Goal: Transaction & Acquisition: Purchase product/service

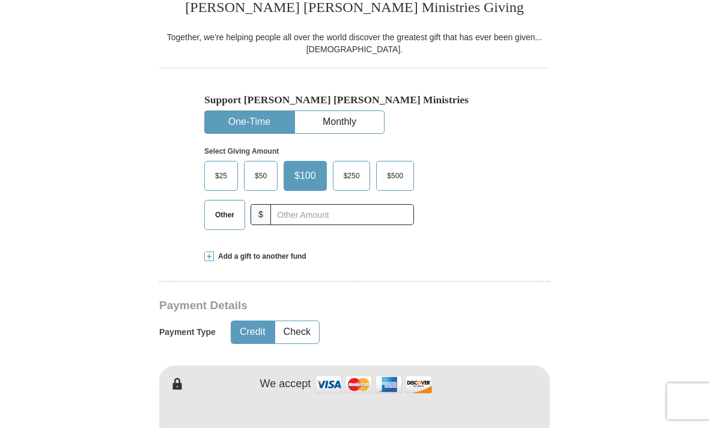
scroll to position [283, 0]
click at [219, 214] on span "Other" at bounding box center [224, 216] width 31 height 18
click at [0, 0] on input "Other" at bounding box center [0, 0] width 0 height 0
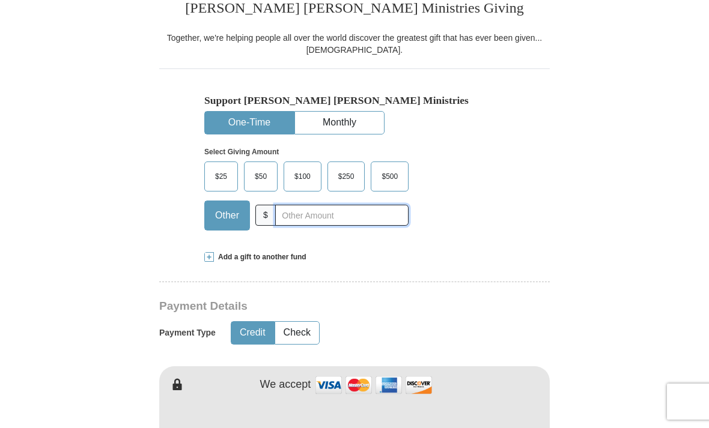
scroll to position [282, 0]
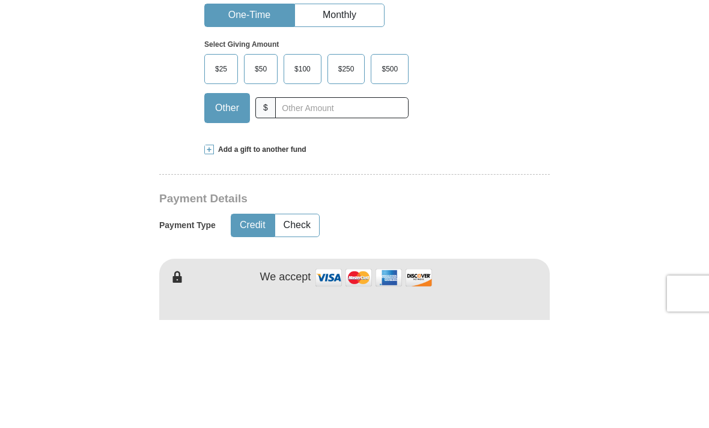
click at [212, 253] on span at bounding box center [209, 258] width 10 height 10
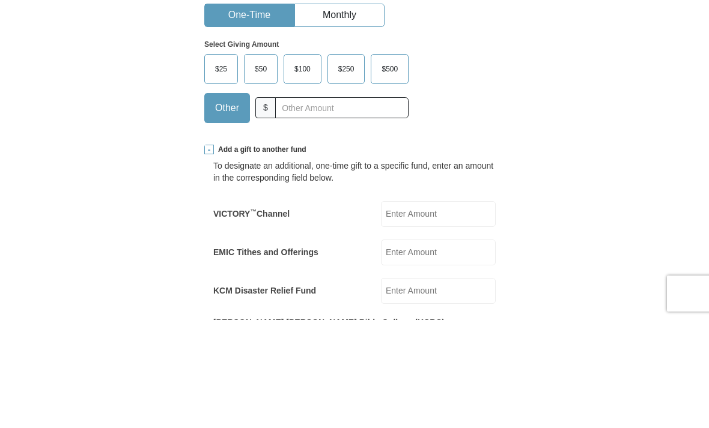
scroll to position [391, 0]
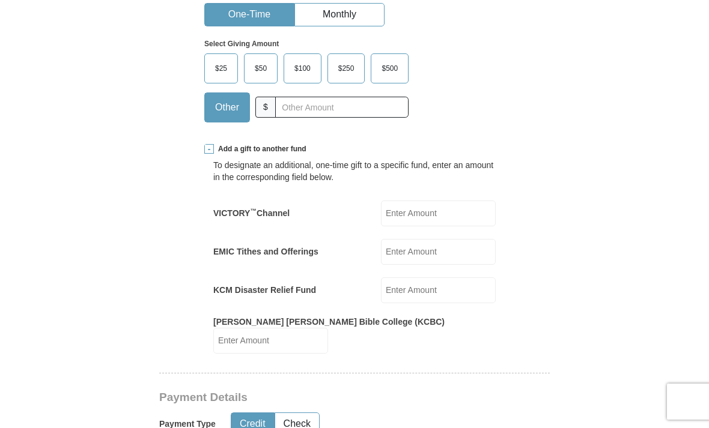
click at [233, 246] on label "EMIC Tithes and Offerings" at bounding box center [265, 252] width 105 height 12
click at [381, 239] on input "EMIC Tithes and Offerings" at bounding box center [438, 252] width 115 height 26
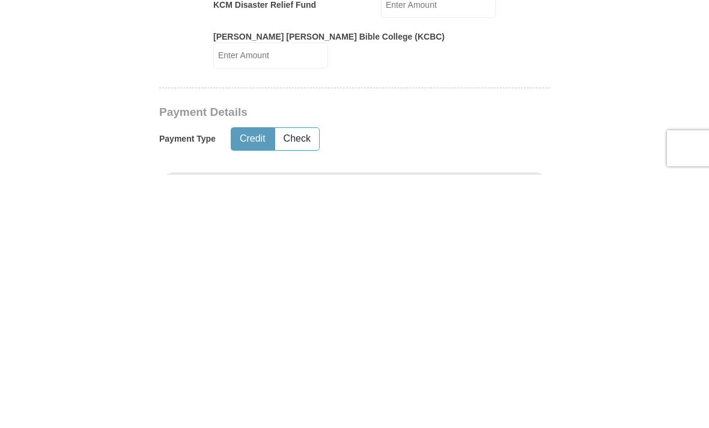
type input "28.00"
click at [247, 381] on button "Credit" at bounding box center [252, 392] width 43 height 22
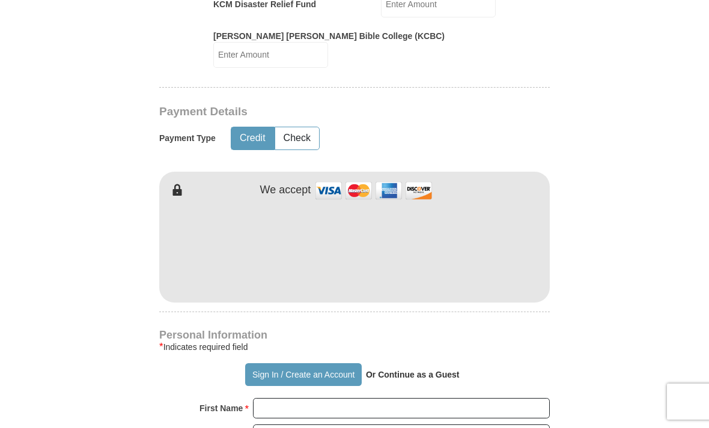
scroll to position [676, 0]
click at [326, 178] on img at bounding box center [373, 191] width 120 height 26
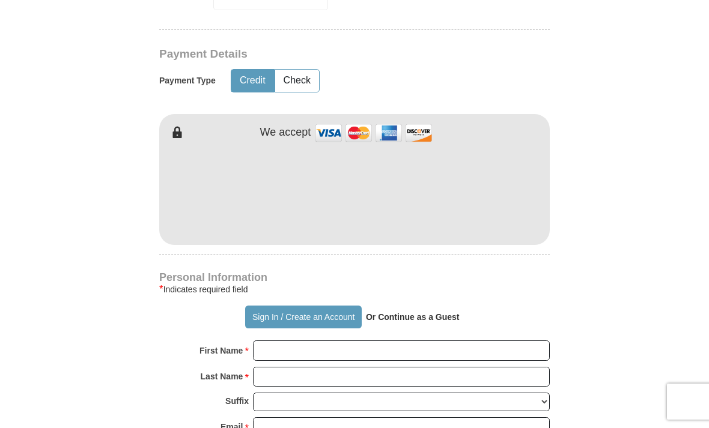
scroll to position [734, 0]
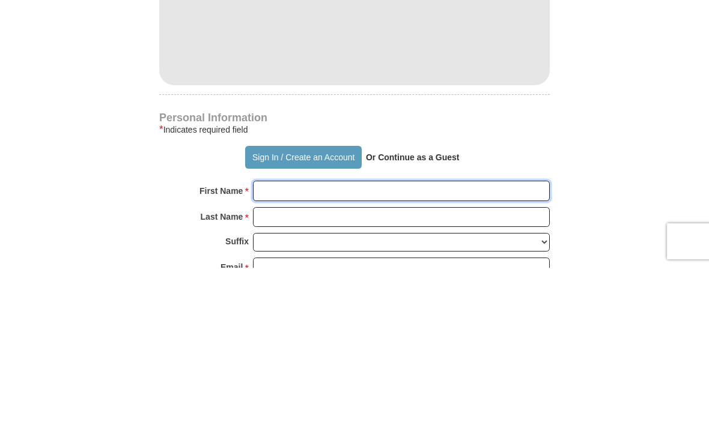
click at [266, 341] on input "First Name *" at bounding box center [401, 351] width 297 height 20
type input "[PERSON_NAME]"
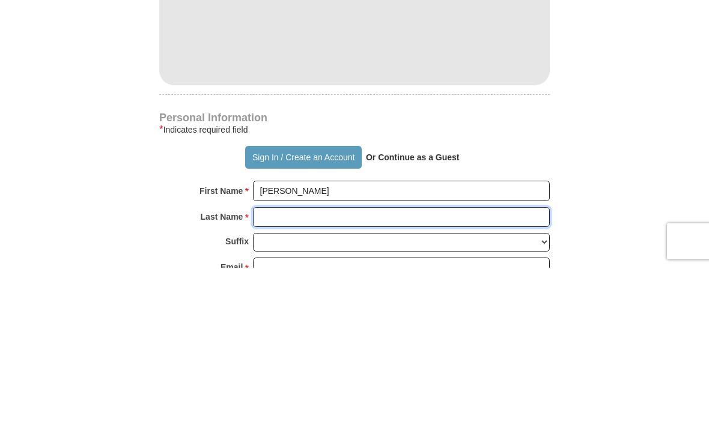
click at [262, 368] on input "Last Name *" at bounding box center [401, 378] width 297 height 20
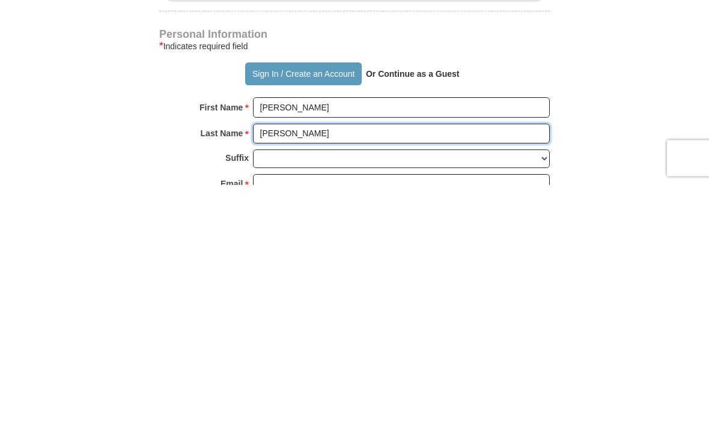
type input "[PERSON_NAME]"
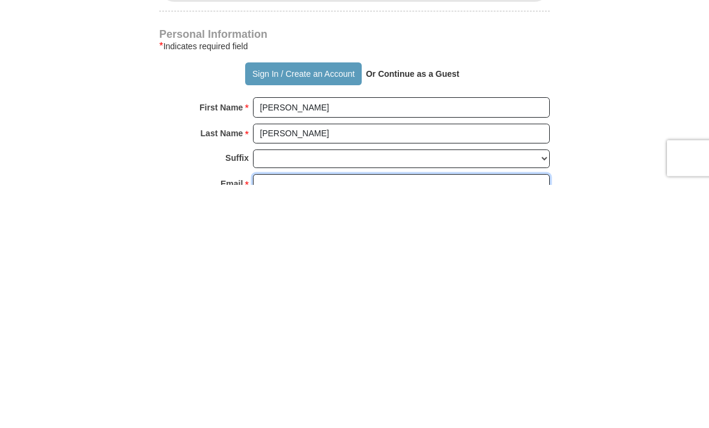
click at [259, 418] on input "Email *" at bounding box center [401, 428] width 297 height 20
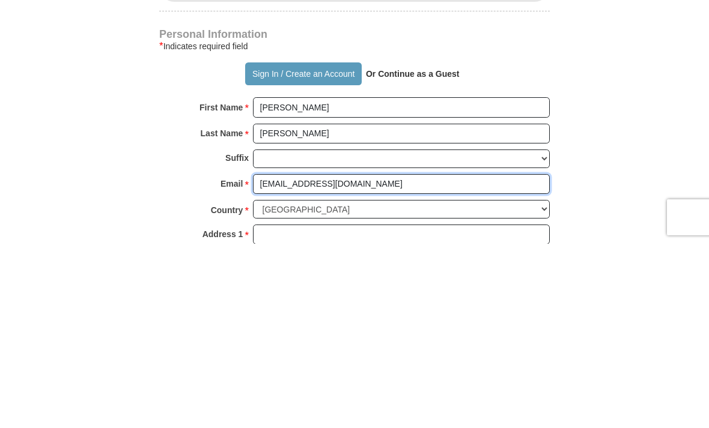
scroll to position [795, 0]
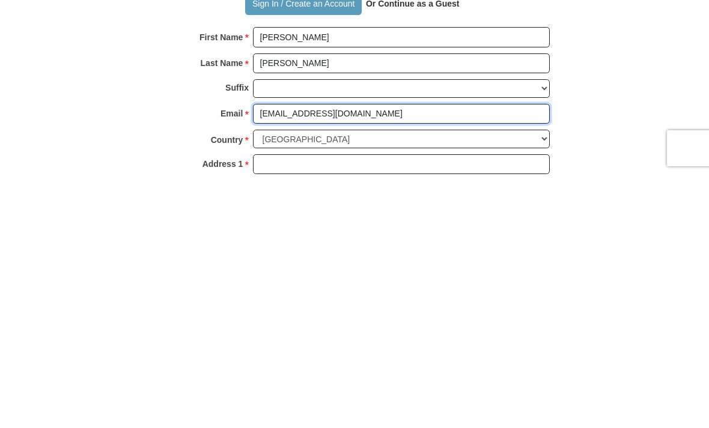
type input "[EMAIL_ADDRESS][DOMAIN_NAME]"
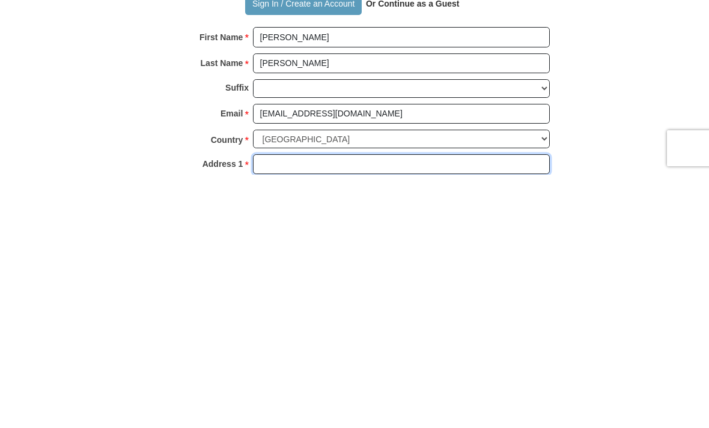
click at [264, 408] on input "Address 1 *" at bounding box center [401, 418] width 297 height 20
type input "[STREET_ADDRESS]"
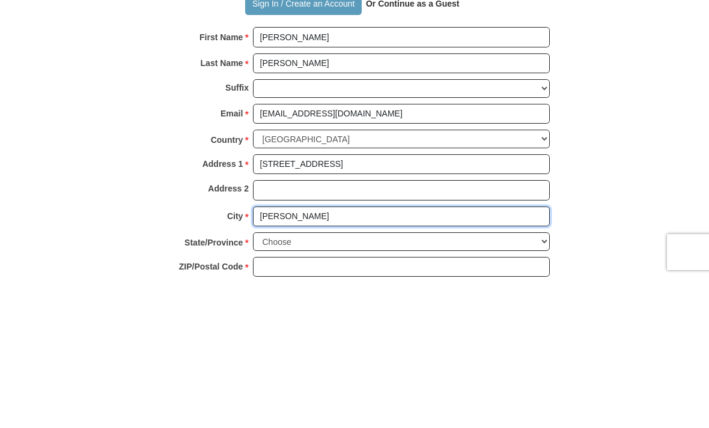
scroll to position [904, 0]
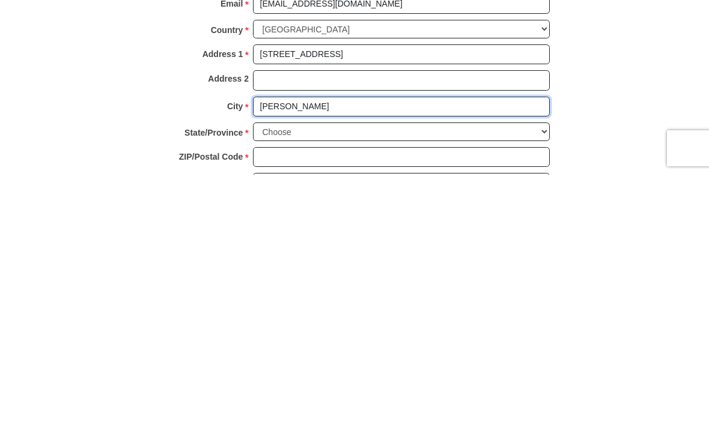
type input "[PERSON_NAME]"
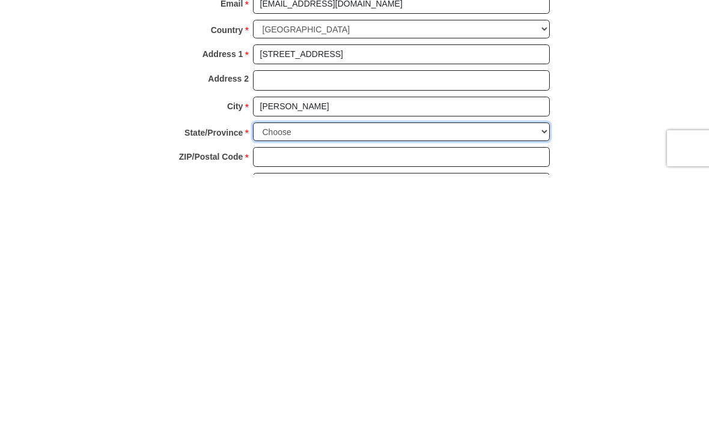
click at [542, 376] on select "Choose [US_STATE] [US_STATE] [US_STATE] [US_STATE] [US_STATE] Armed Forces Amer…" at bounding box center [401, 385] width 297 height 19
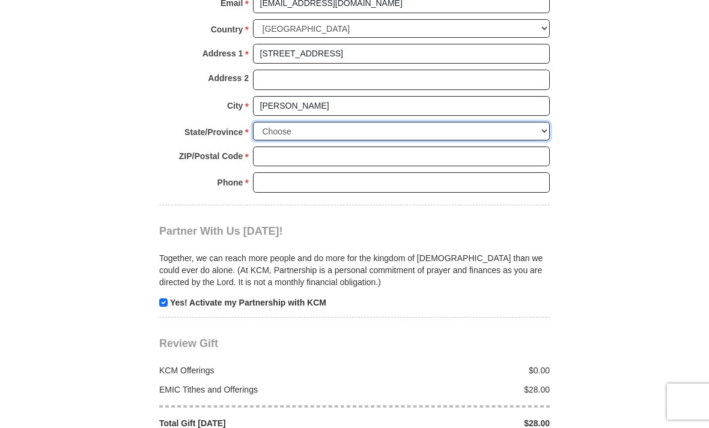
select select "WV"
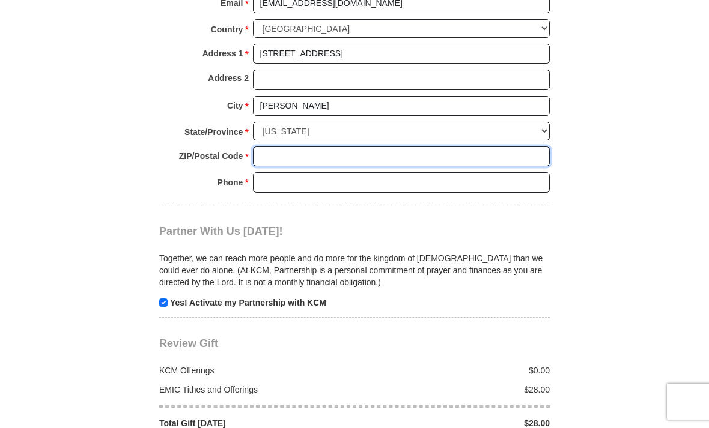
click at [259, 147] on input "ZIP/Postal Code *" at bounding box center [401, 157] width 297 height 20
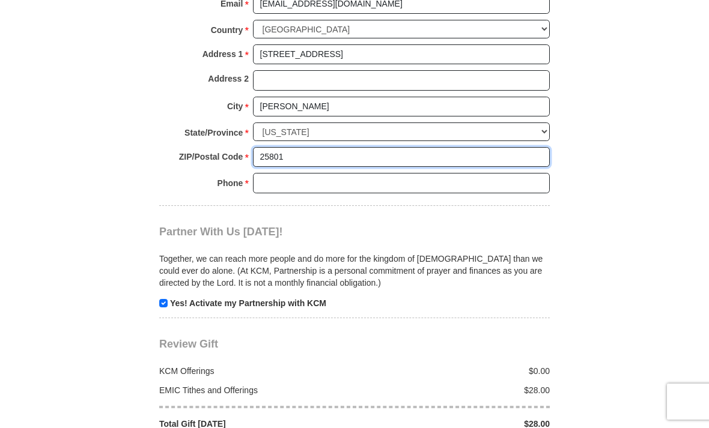
type input "25801"
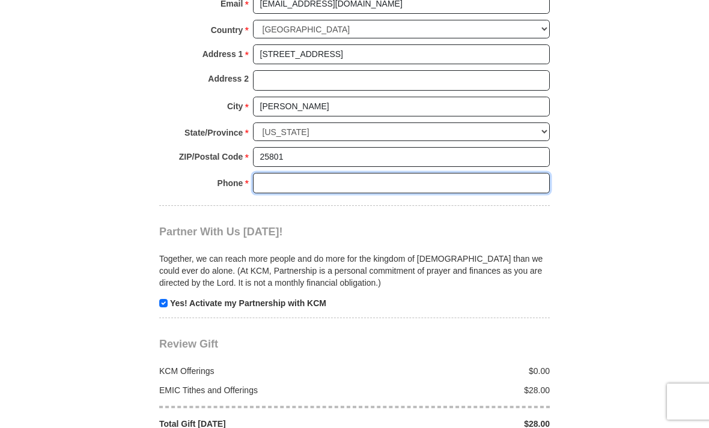
click at [264, 173] on input "Phone * *" at bounding box center [401, 183] width 297 height 20
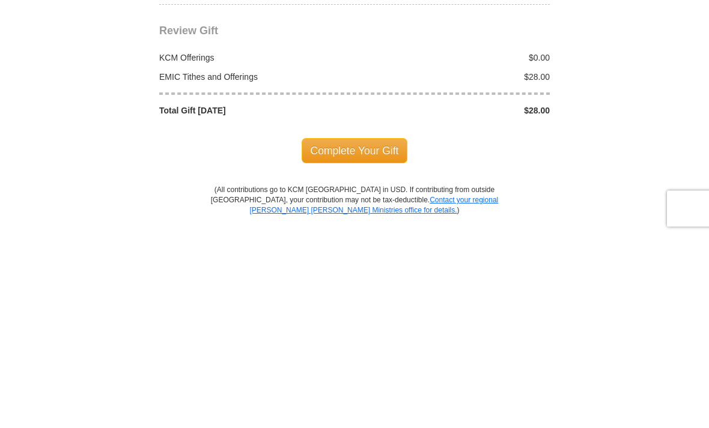
scroll to position [1280, 0]
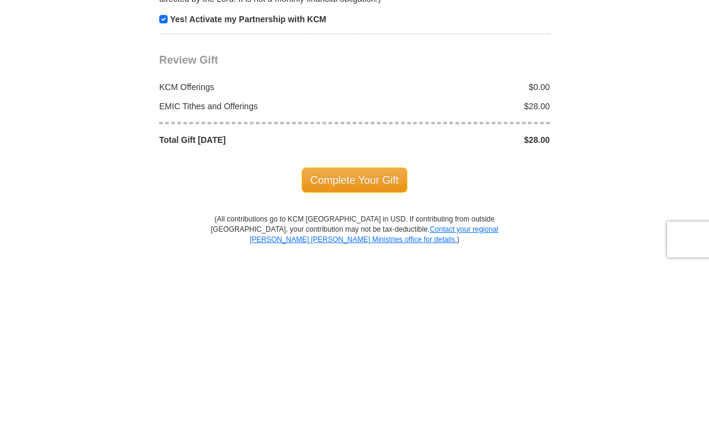
type input "[PHONE_NUMBER]"
click at [357, 330] on span "Complete Your Gift" at bounding box center [354, 342] width 106 height 25
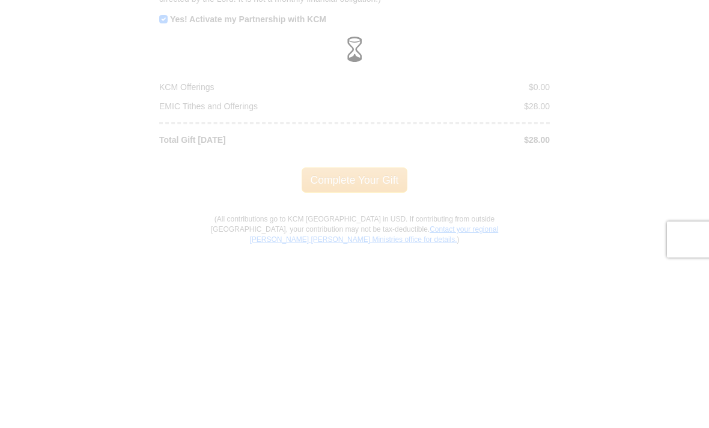
scroll to position [1442, 0]
